Goal: Navigation & Orientation: Understand site structure

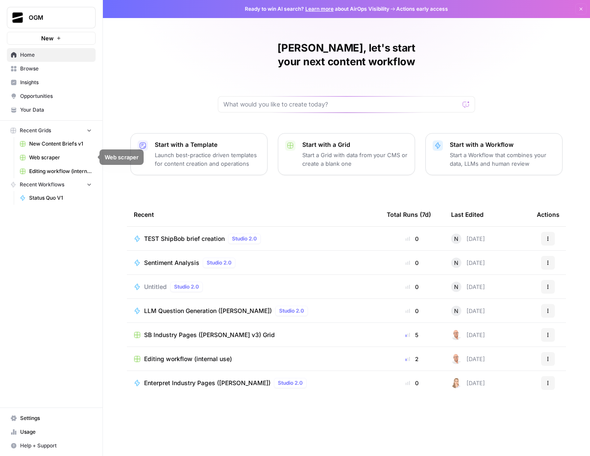
click at [58, 143] on span "New Content Briefs v1" at bounding box center [60, 144] width 63 height 8
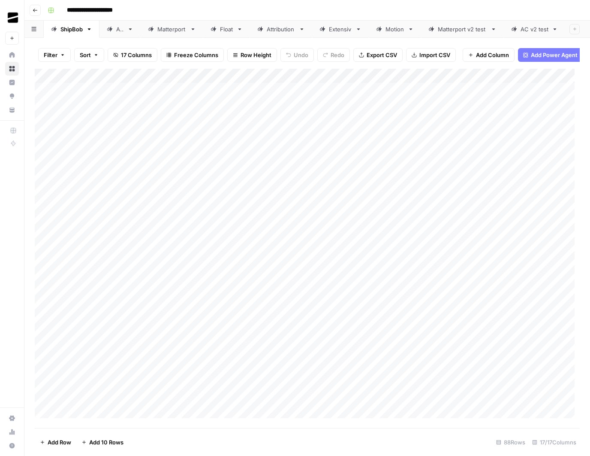
click at [280, 32] on link "Attribution" at bounding box center [281, 29] width 62 height 17
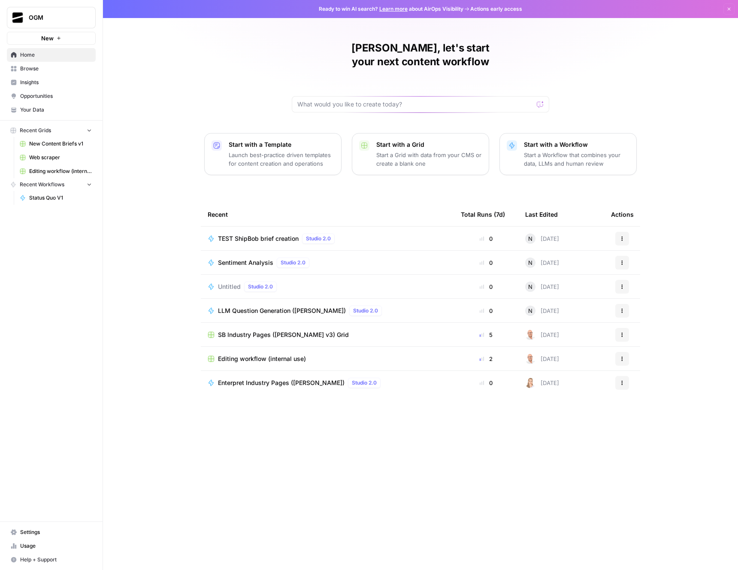
click at [42, 68] on span "Browse" at bounding box center [56, 69] width 72 height 8
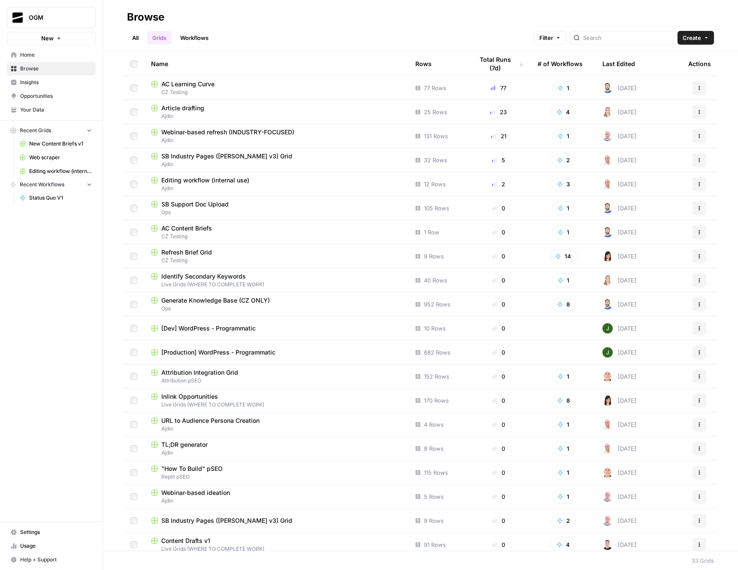
click at [213, 114] on span "Ajdin" at bounding box center [276, 116] width 251 height 8
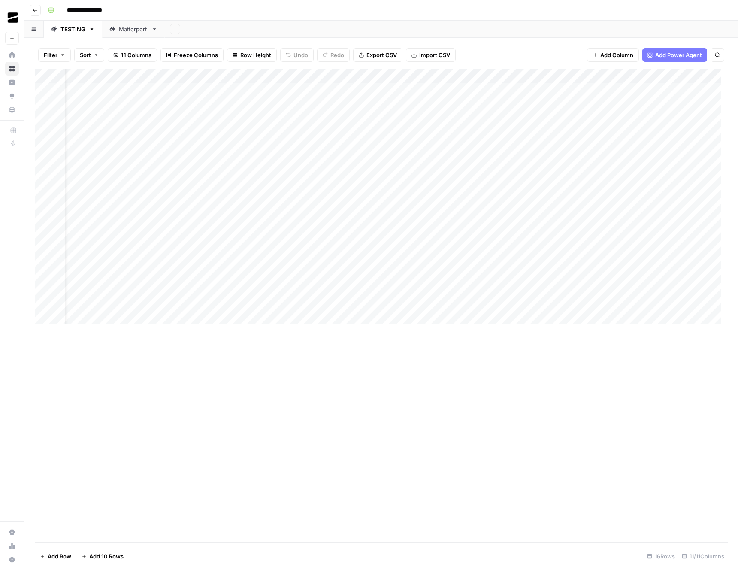
scroll to position [0, 244]
click at [507, 88] on div "Add Column" at bounding box center [381, 200] width 693 height 262
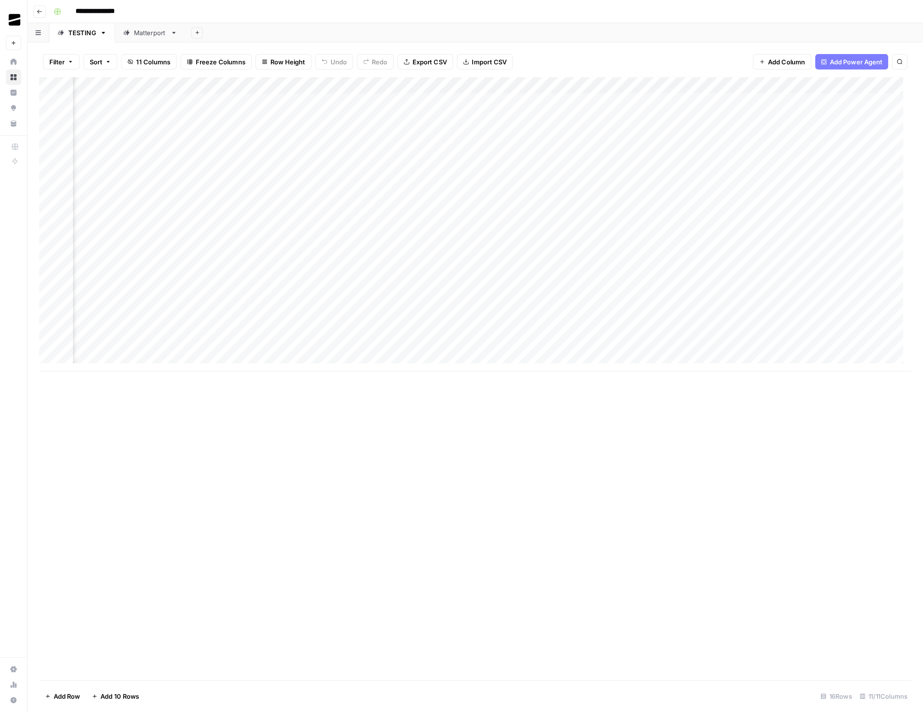
scroll to position [0, 230]
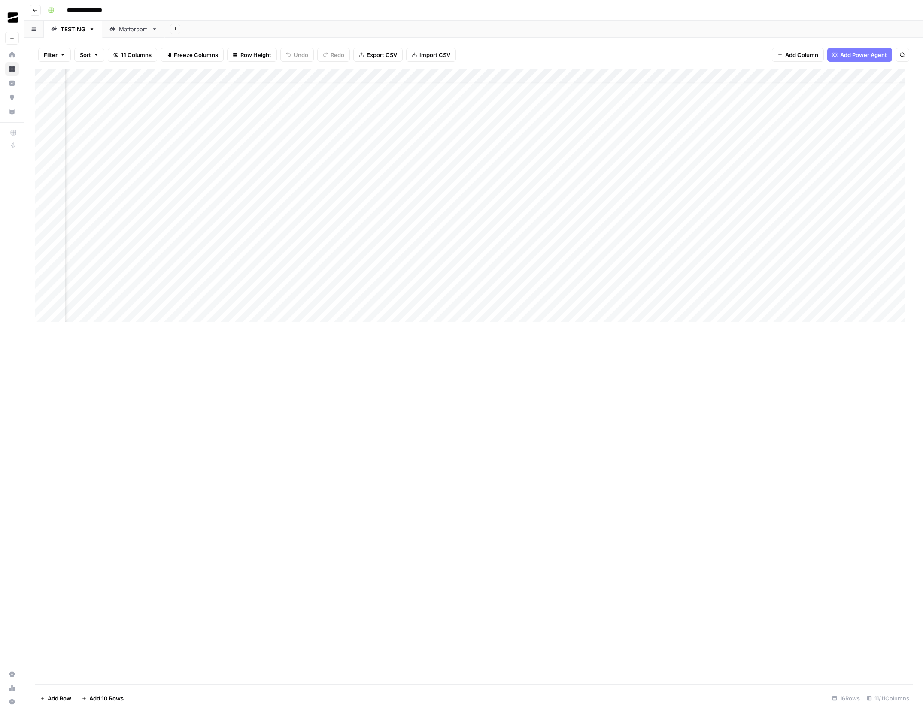
drag, startPoint x: 440, startPoint y: 330, endPoint x: 434, endPoint y: 330, distance: 6.0
click at [434, 330] on div "Add Column" at bounding box center [473, 200] width 877 height 262
drag, startPoint x: 188, startPoint y: 73, endPoint x: 150, endPoint y: 73, distance: 37.8
click at [150, 73] on div "Add Column" at bounding box center [473, 200] width 877 height 262
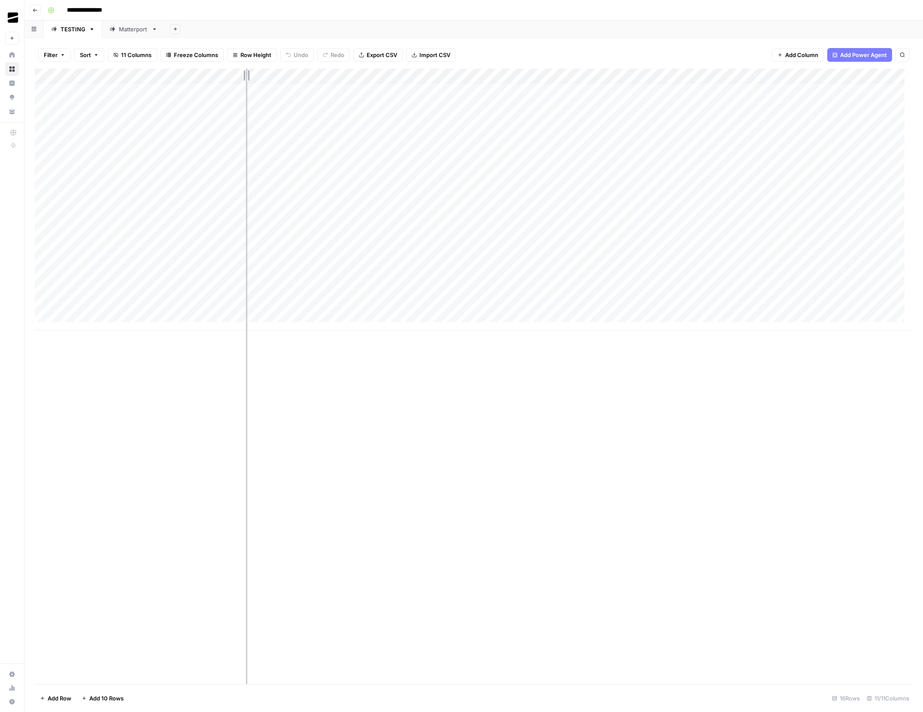
drag, startPoint x: 272, startPoint y: 74, endPoint x: 239, endPoint y: 74, distance: 32.6
click at [239, 74] on div "Add Column" at bounding box center [473, 200] width 877 height 262
drag, startPoint x: 363, startPoint y: 73, endPoint x: 333, endPoint y: 75, distance: 29.7
click at [333, 75] on div "Add Column" at bounding box center [473, 200] width 877 height 262
drag, startPoint x: 457, startPoint y: 71, endPoint x: 418, endPoint y: 76, distance: 39.8
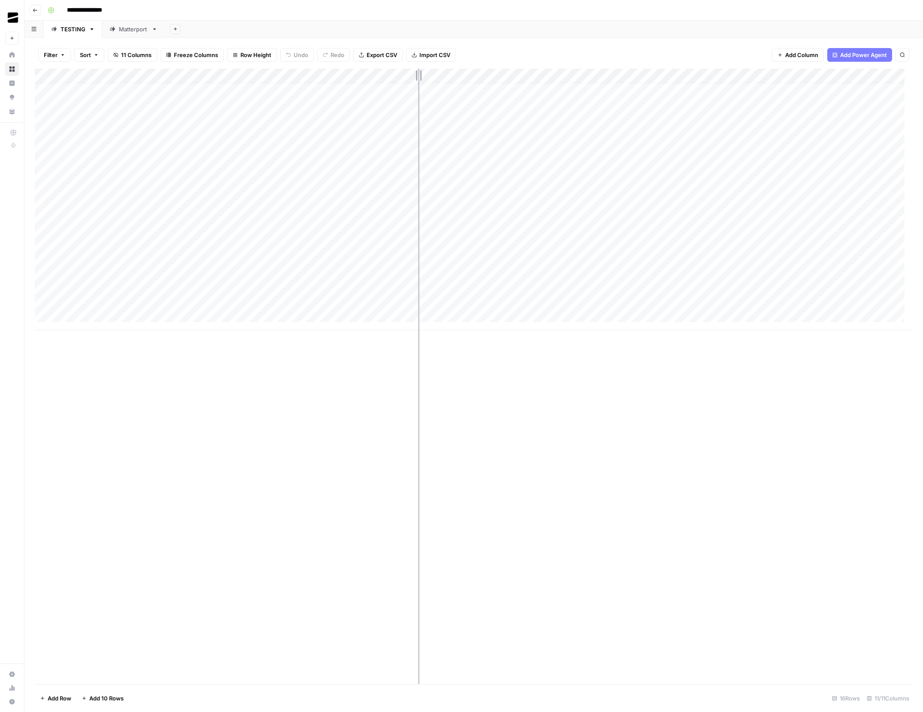
click at [418, 76] on div "Add Column" at bounding box center [473, 200] width 877 height 262
drag, startPoint x: 541, startPoint y: 73, endPoint x: 491, endPoint y: 74, distance: 49.8
click at [491, 74] on div "Add Column" at bounding box center [473, 200] width 877 height 262
drag, startPoint x: 615, startPoint y: 73, endPoint x: 564, endPoint y: 73, distance: 51.5
click at [564, 73] on div "Add Column" at bounding box center [473, 200] width 877 height 262
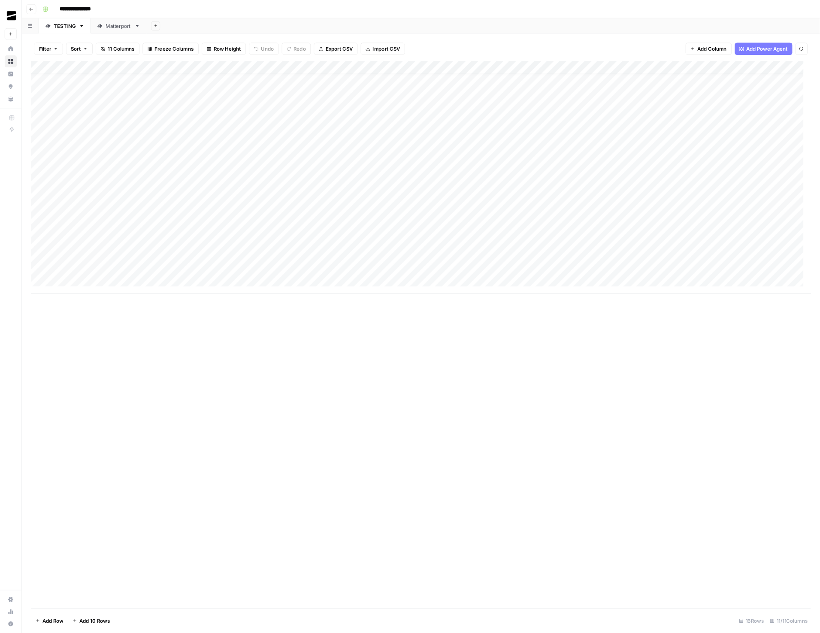
scroll to position [0, 0]
click at [557, 455] on div "Add Column" at bounding box center [473, 377] width 877 height 616
click at [37, 10] on span "Go back" at bounding box center [37, 10] width 0 height 0
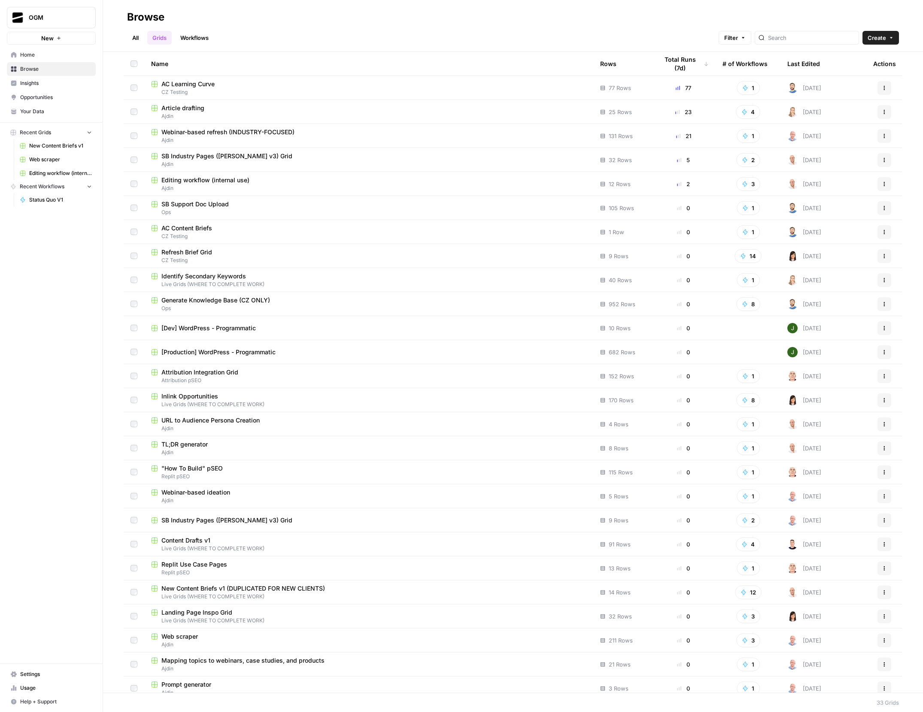
click at [198, 177] on span "Editing workflow (internal use)" at bounding box center [205, 180] width 88 height 9
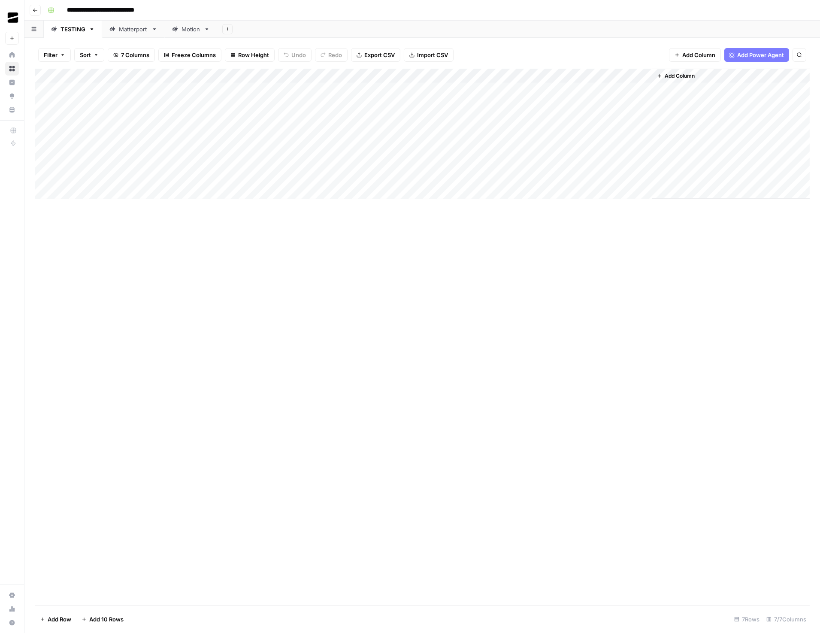
click at [33, 12] on icon "button" at bounding box center [35, 10] width 5 height 5
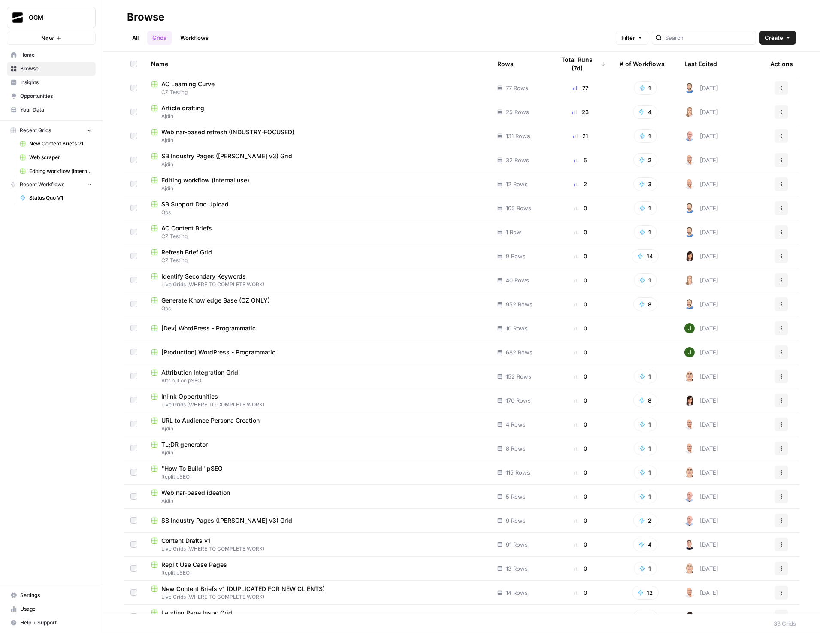
scroll to position [174, 0]
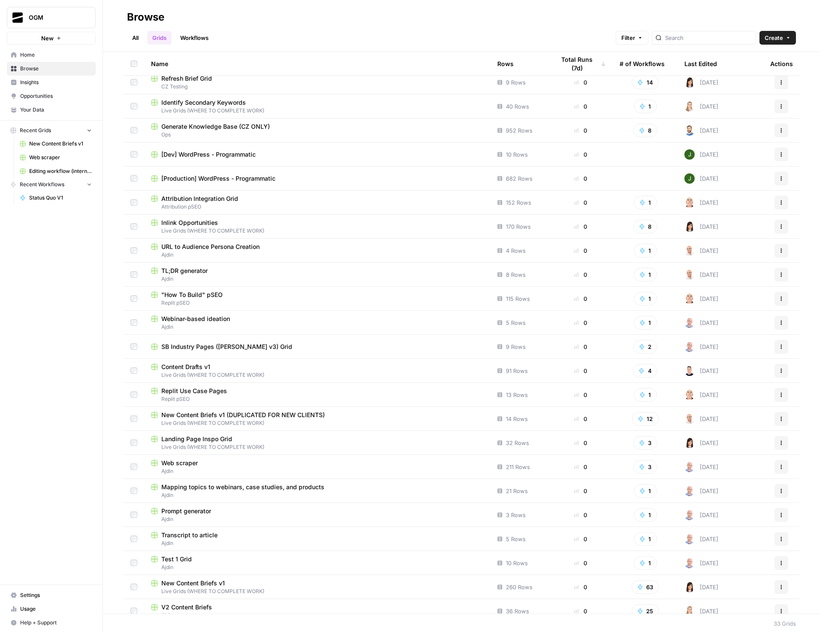
click at [44, 65] on span "Browse" at bounding box center [56, 69] width 72 height 8
click at [136, 36] on link "All" at bounding box center [135, 38] width 17 height 14
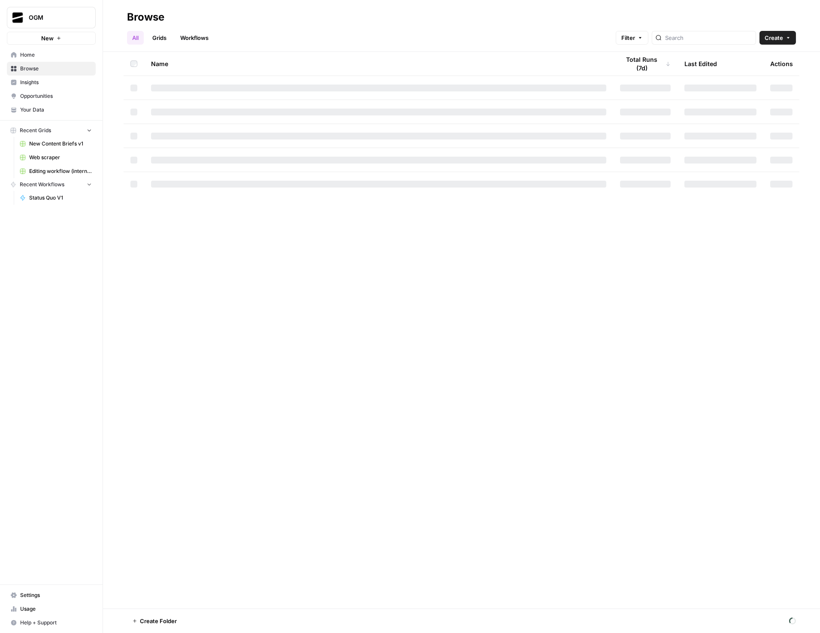
click at [44, 19] on span "OGM" at bounding box center [55, 17] width 52 height 9
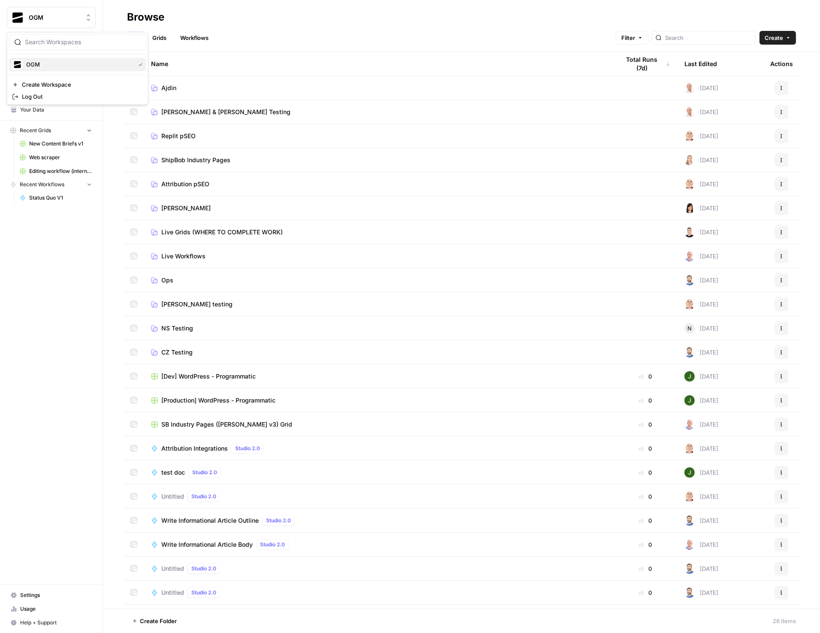
click at [78, 60] on div "OGM" at bounding box center [77, 64] width 130 height 10
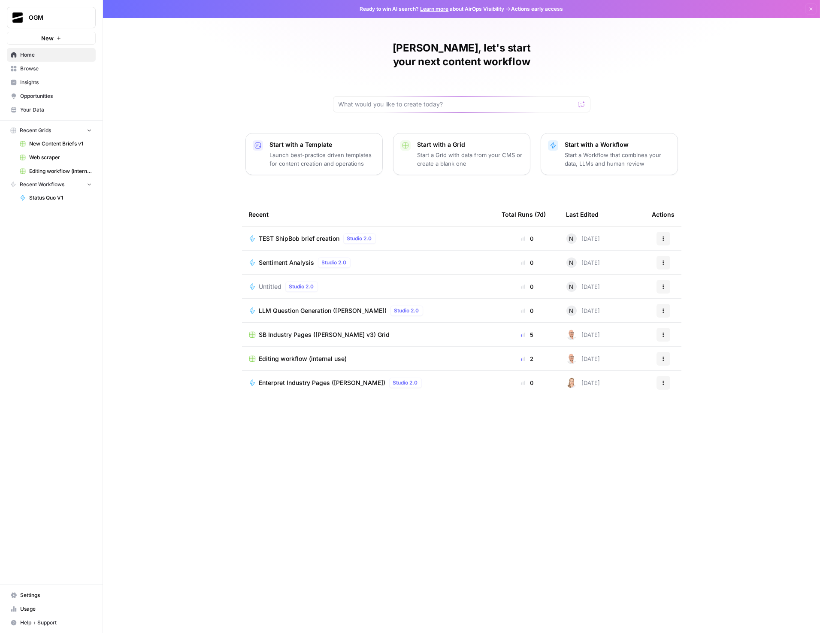
click at [43, 595] on span "Settings" at bounding box center [56, 595] width 72 height 8
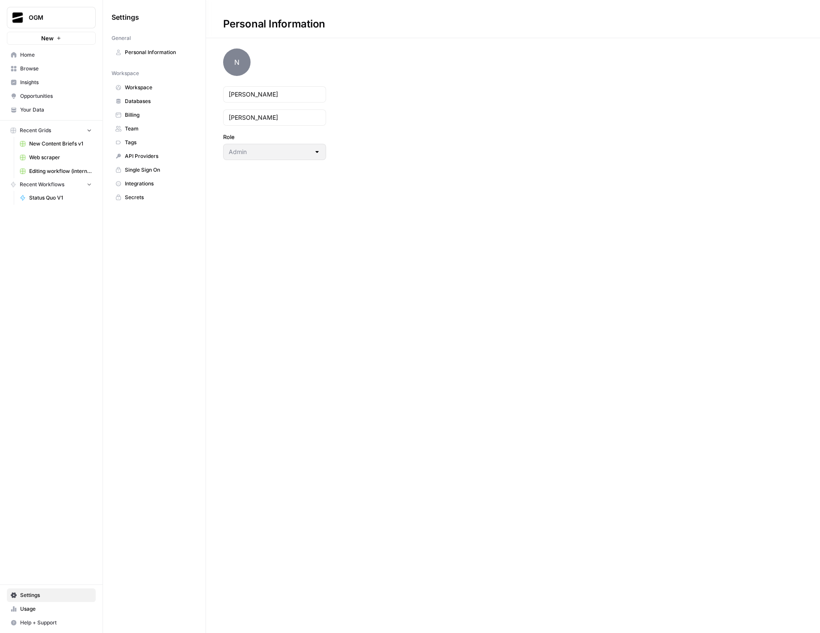
click at [149, 88] on span "Workspace" at bounding box center [159, 88] width 68 height 8
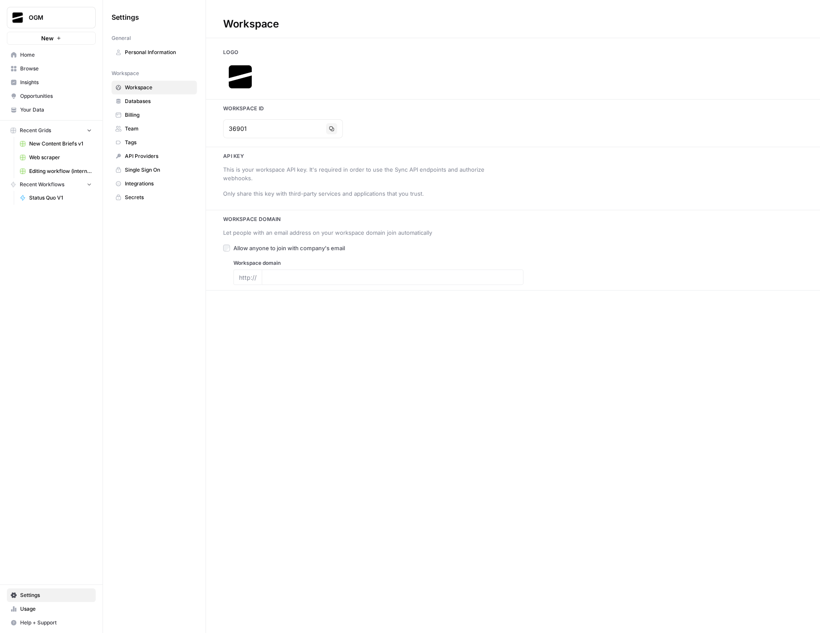
type input "[URL][DOMAIN_NAME]"
click at [145, 97] on span "Databases" at bounding box center [159, 101] width 68 height 8
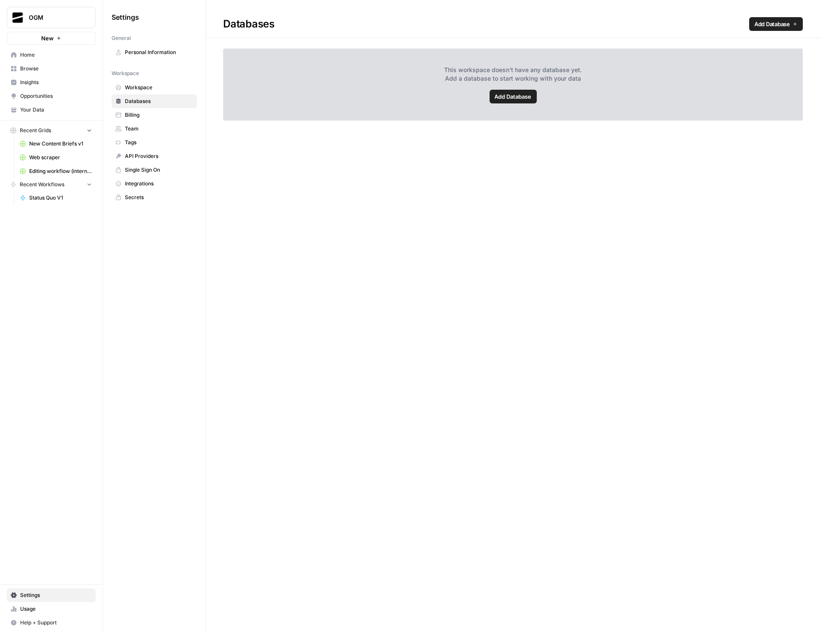
click at [54, 106] on span "Your Data" at bounding box center [56, 110] width 72 height 8
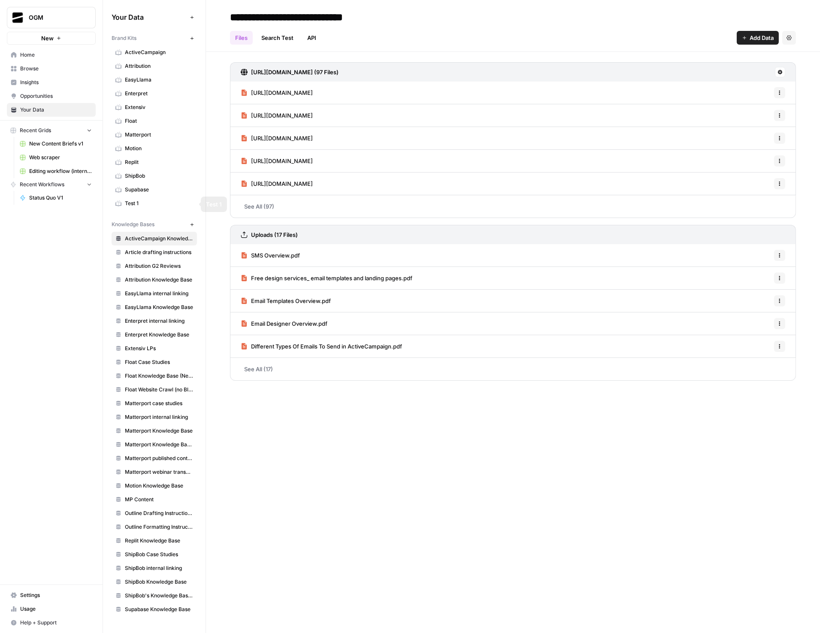
click at [153, 50] on span "ActiveCampaign" at bounding box center [159, 52] width 68 height 8
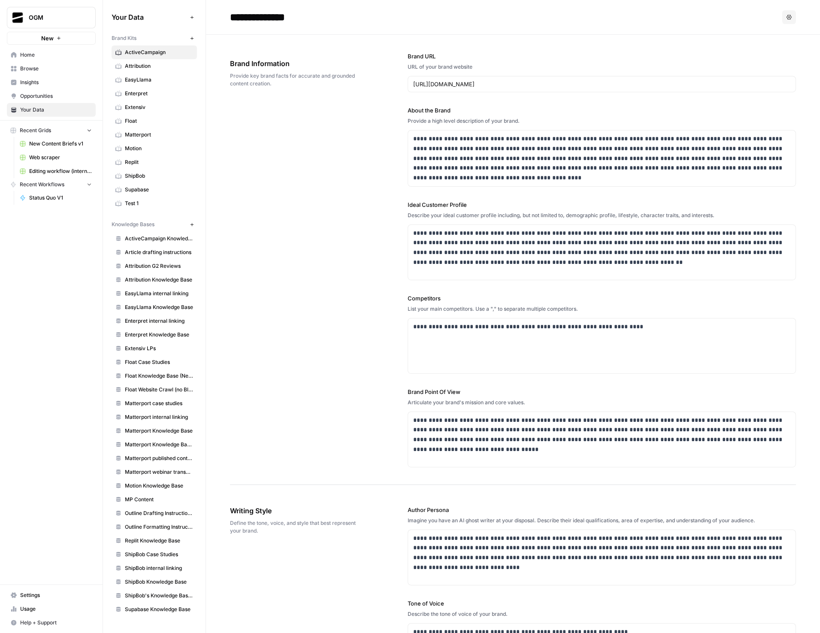
click at [141, 545] on span "Replit Knowledge Base" at bounding box center [159, 541] width 68 height 8
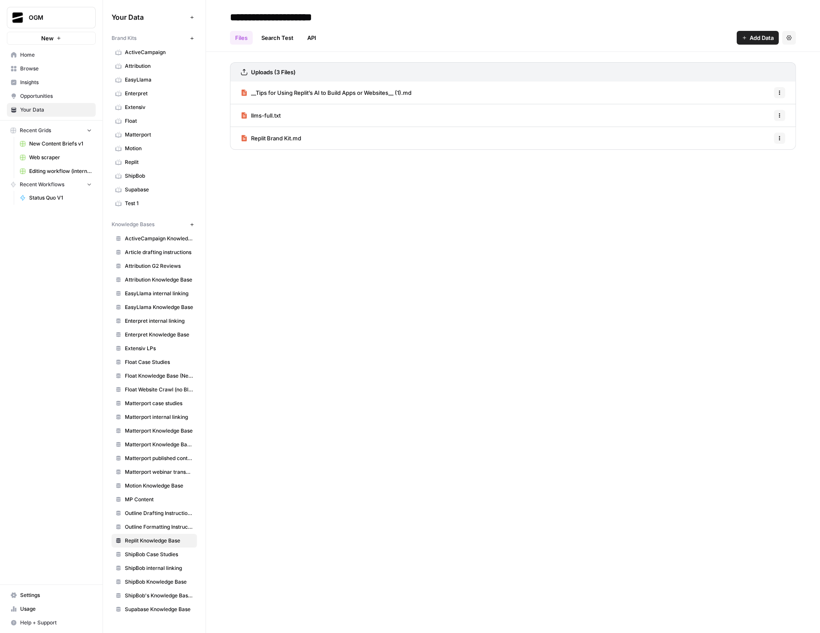
click at [280, 39] on link "Search Test" at bounding box center [277, 38] width 42 height 14
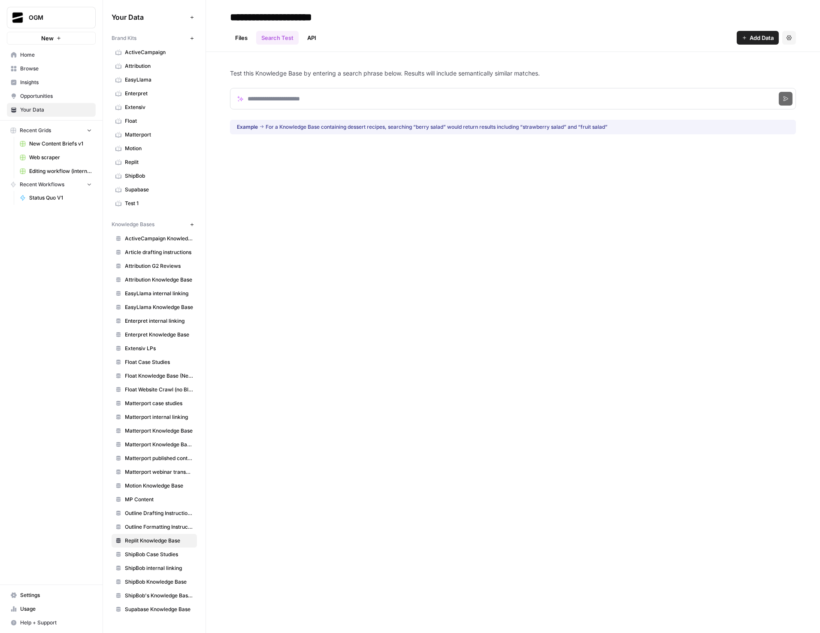
click at [314, 37] on link "API" at bounding box center [311, 38] width 19 height 14
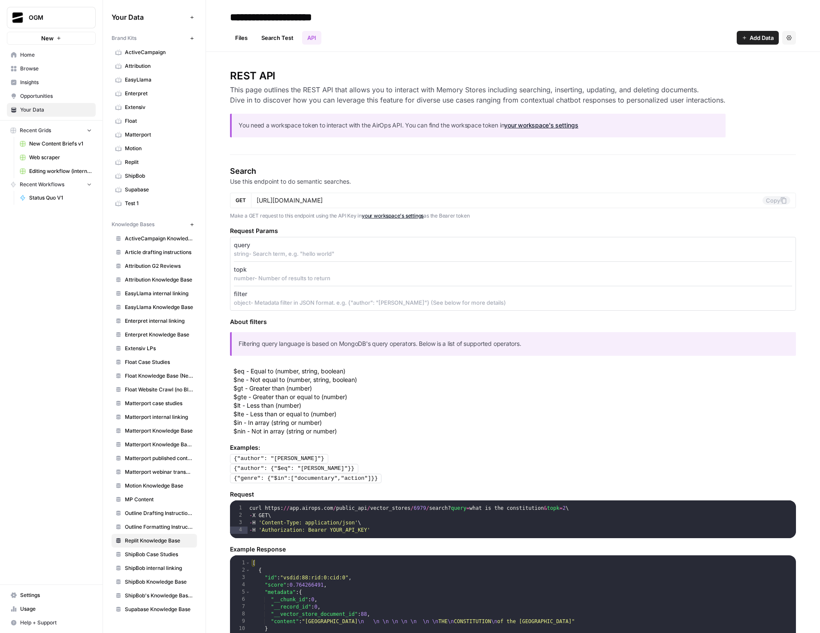
click at [276, 37] on link "Search Test" at bounding box center [277, 38] width 42 height 14
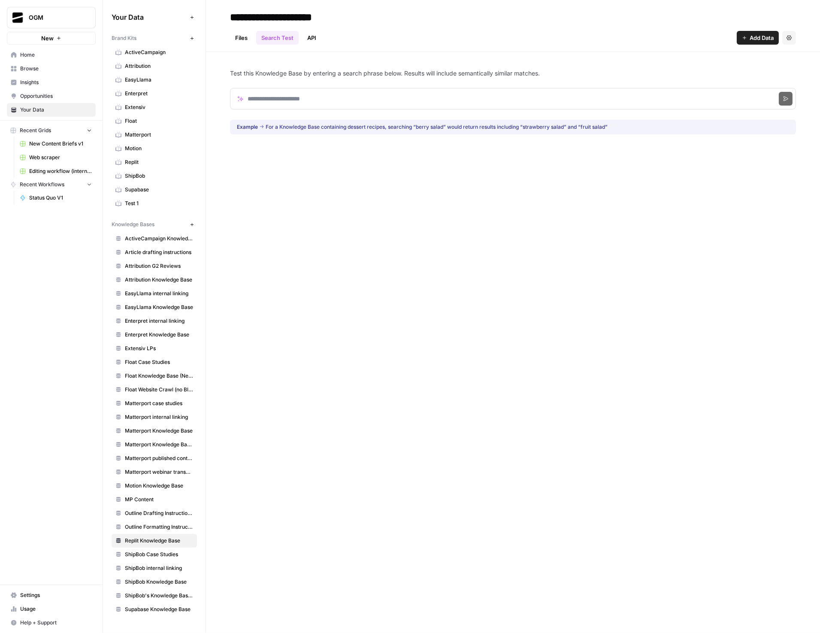
click at [243, 37] on link "Files" at bounding box center [241, 38] width 23 height 14
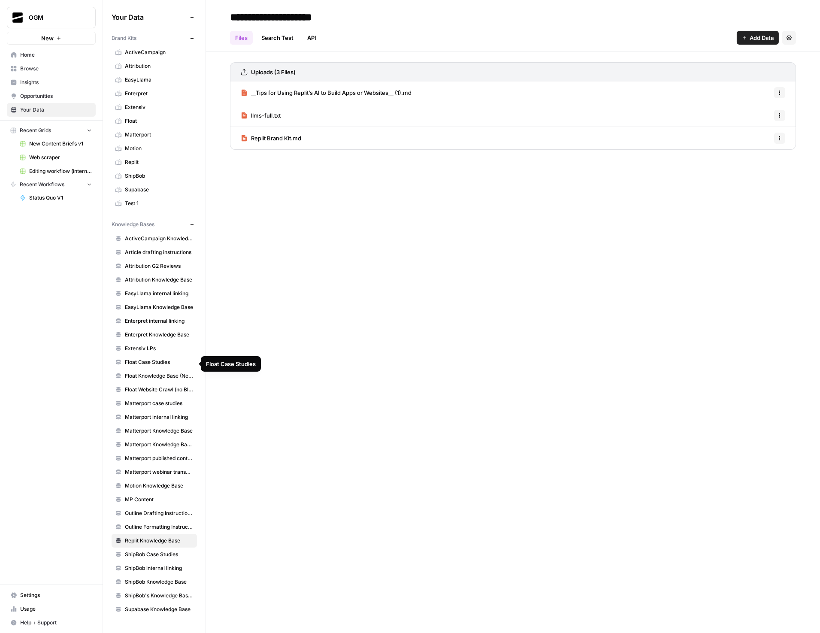
click at [162, 361] on span "Float Case Studies" at bounding box center [159, 362] width 68 height 8
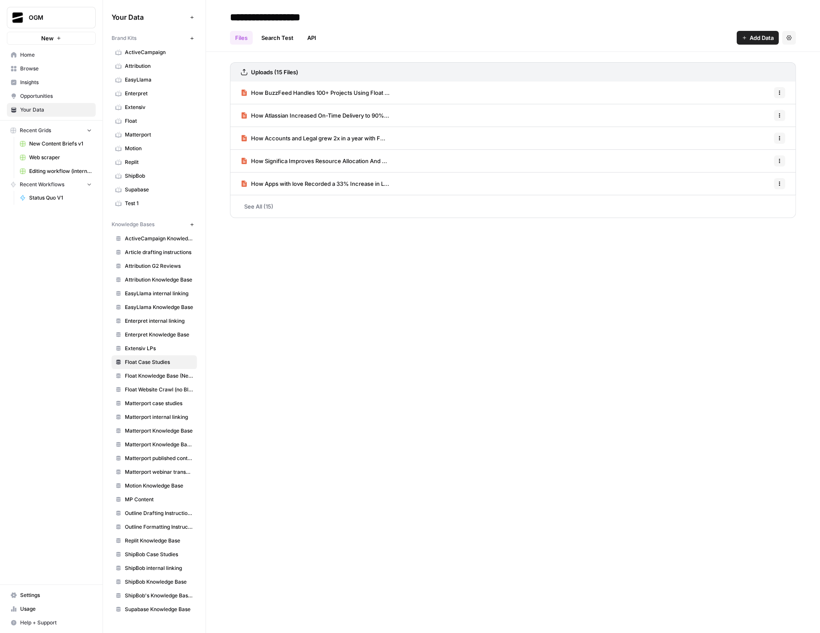
click at [129, 119] on span "Float" at bounding box center [159, 121] width 68 height 8
